Goal: Task Accomplishment & Management: Manage account settings

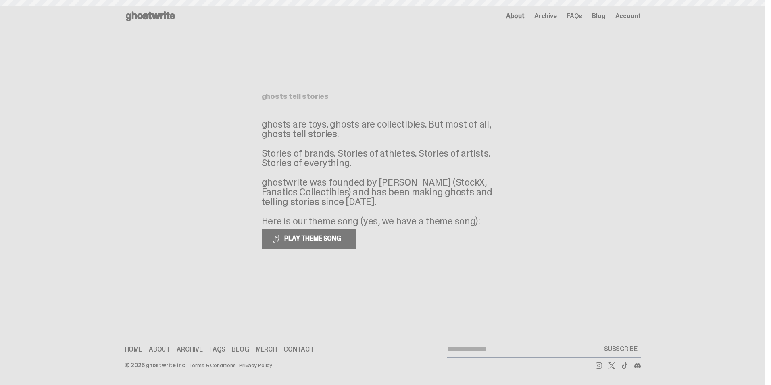
click at [627, 17] on span "Account" at bounding box center [627, 16] width 25 height 6
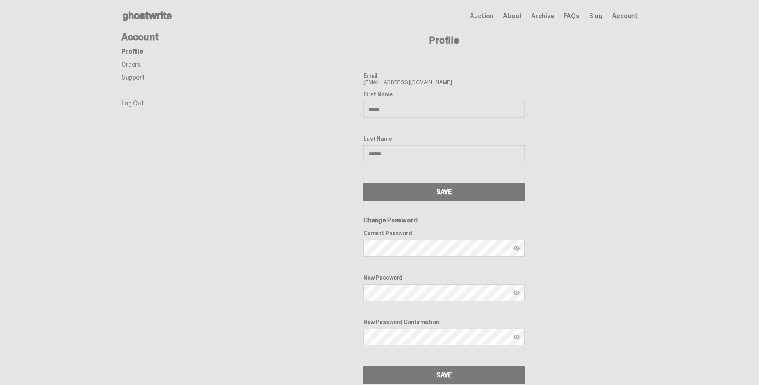
click at [140, 62] on link "Orders" at bounding box center [130, 64] width 19 height 8
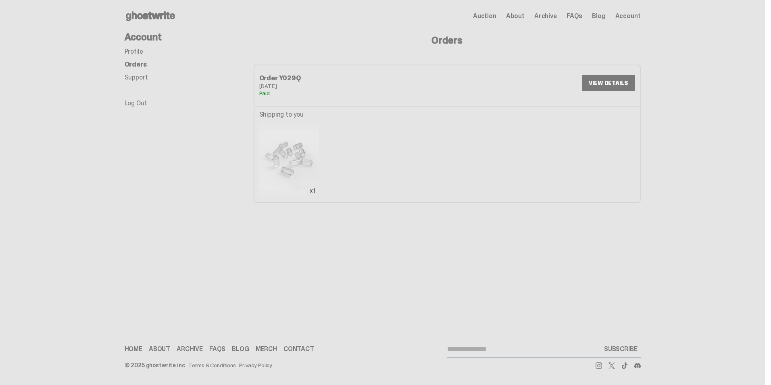
click at [493, 15] on span "Auction" at bounding box center [484, 16] width 23 height 6
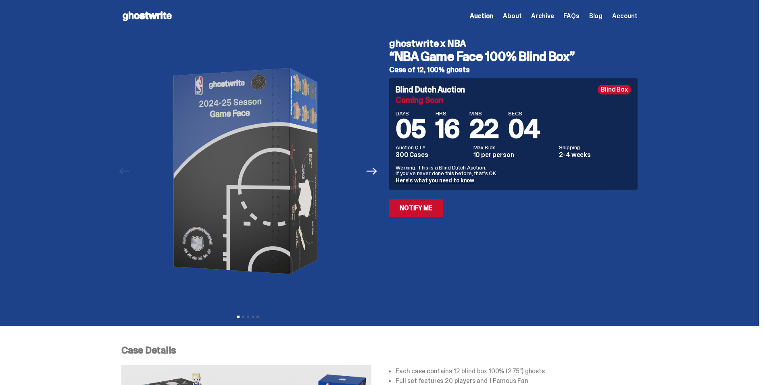
click at [626, 19] on span "Account" at bounding box center [624, 16] width 25 height 6
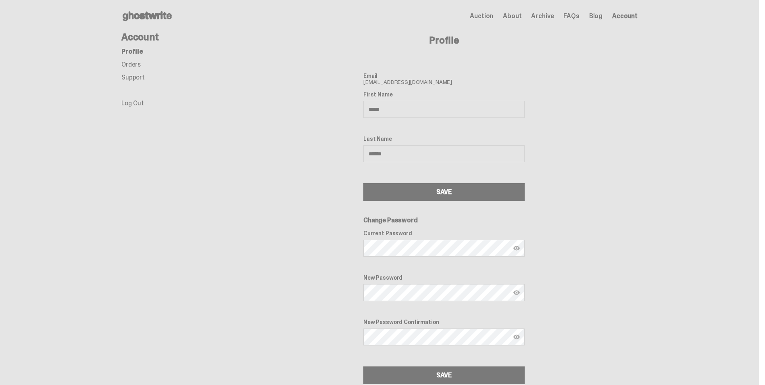
click at [134, 100] on link "Log Out" at bounding box center [132, 103] width 23 height 8
